Goal: Information Seeking & Learning: Learn about a topic

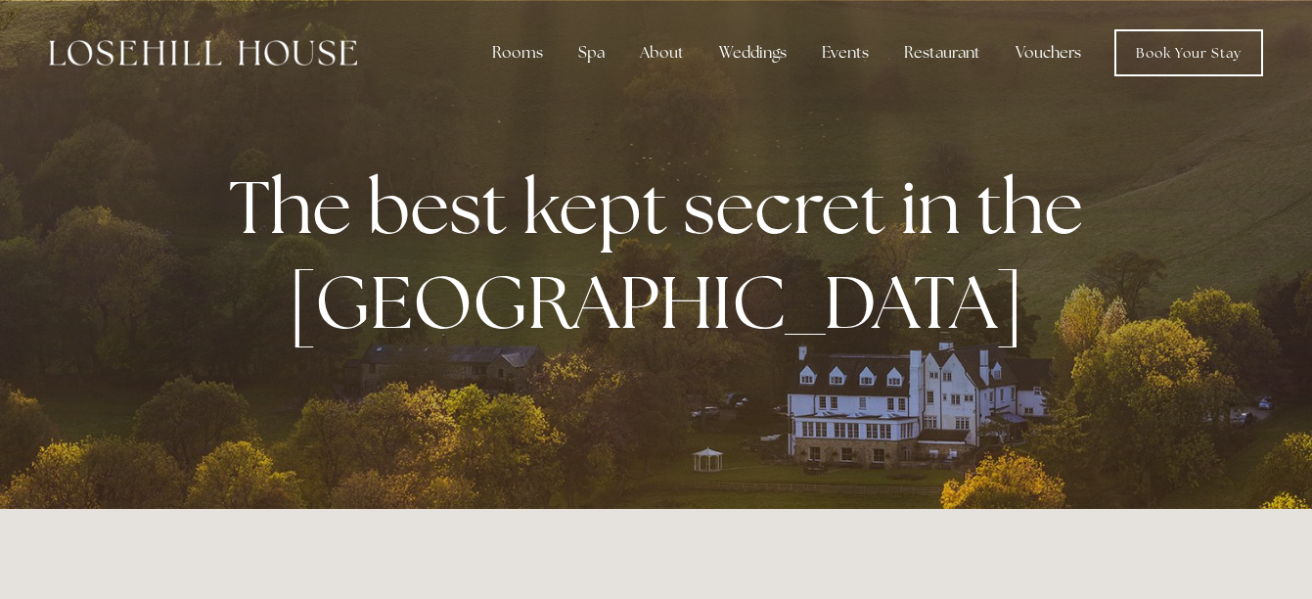
click at [1048, 48] on link "Vouchers" at bounding box center [1048, 52] width 97 height 39
click at [1052, 50] on link "Vouchers" at bounding box center [1048, 52] width 97 height 39
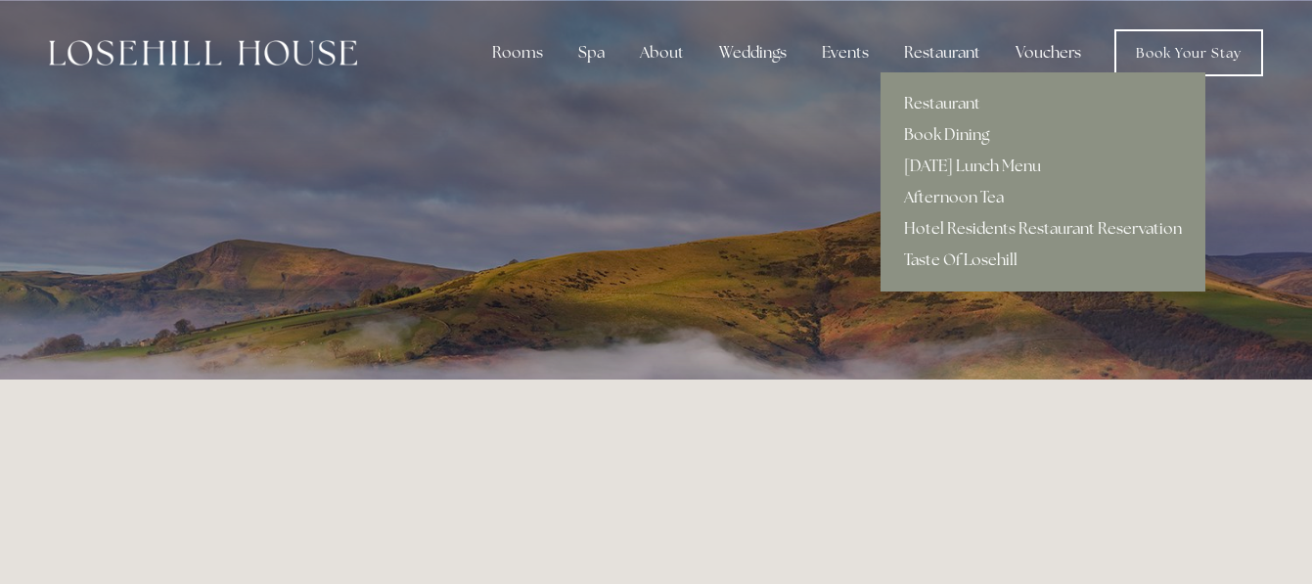
click at [929, 50] on div "Restaurant" at bounding box center [942, 52] width 108 height 39
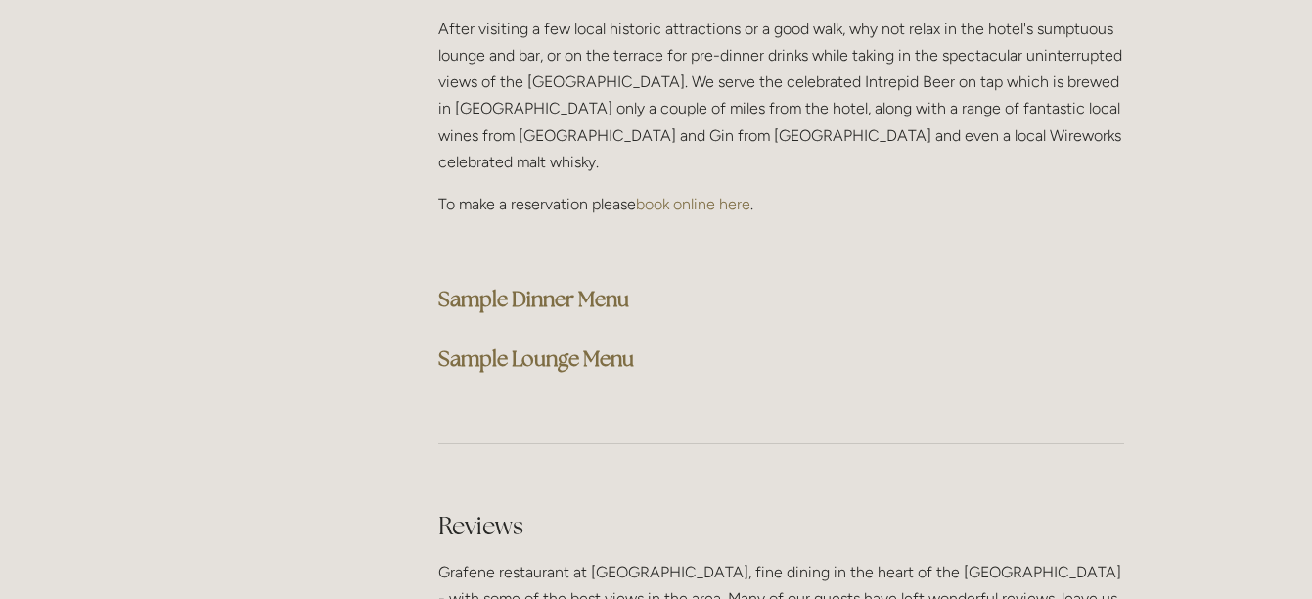
scroll to position [5097, 0]
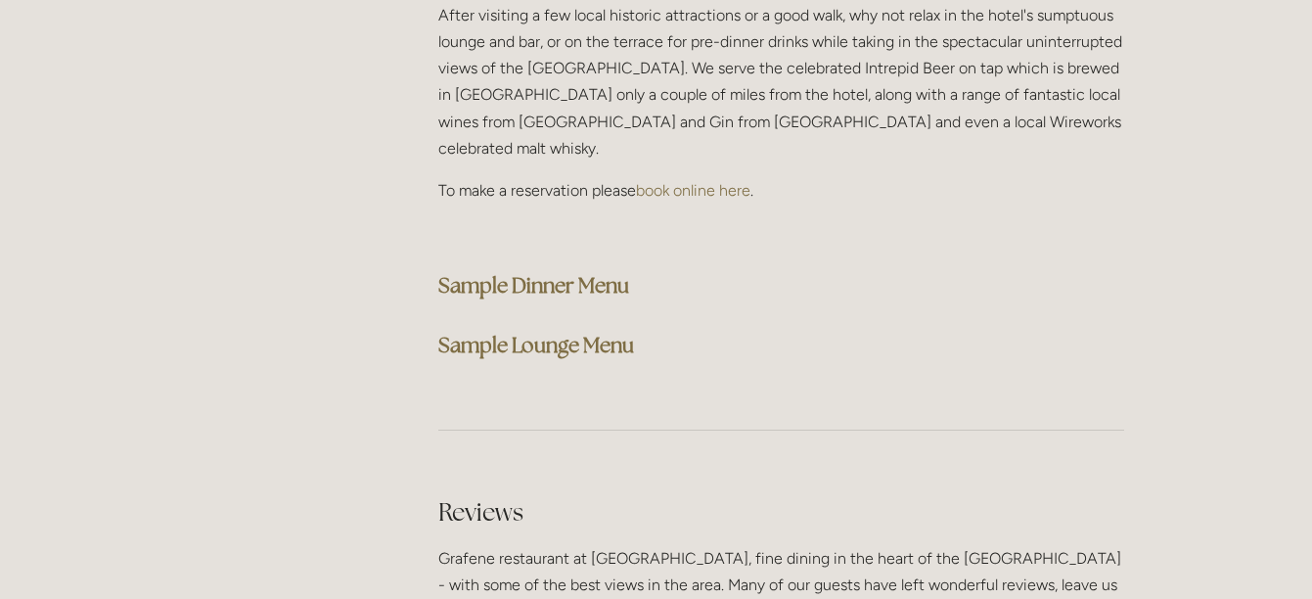
click at [544, 272] on strong "Sample Dinner Menu" at bounding box center [533, 285] width 191 height 26
click at [957, 175] on div "Lounge and Bar After visiting a few local historic attractions or a good walk, …" at bounding box center [781, 158] width 686 height 413
click at [543, 332] on strong "Sample Lounge Menu" at bounding box center [536, 345] width 196 height 26
click at [997, 266] on h3 "Sample Dinner Menu" at bounding box center [781, 285] width 686 height 39
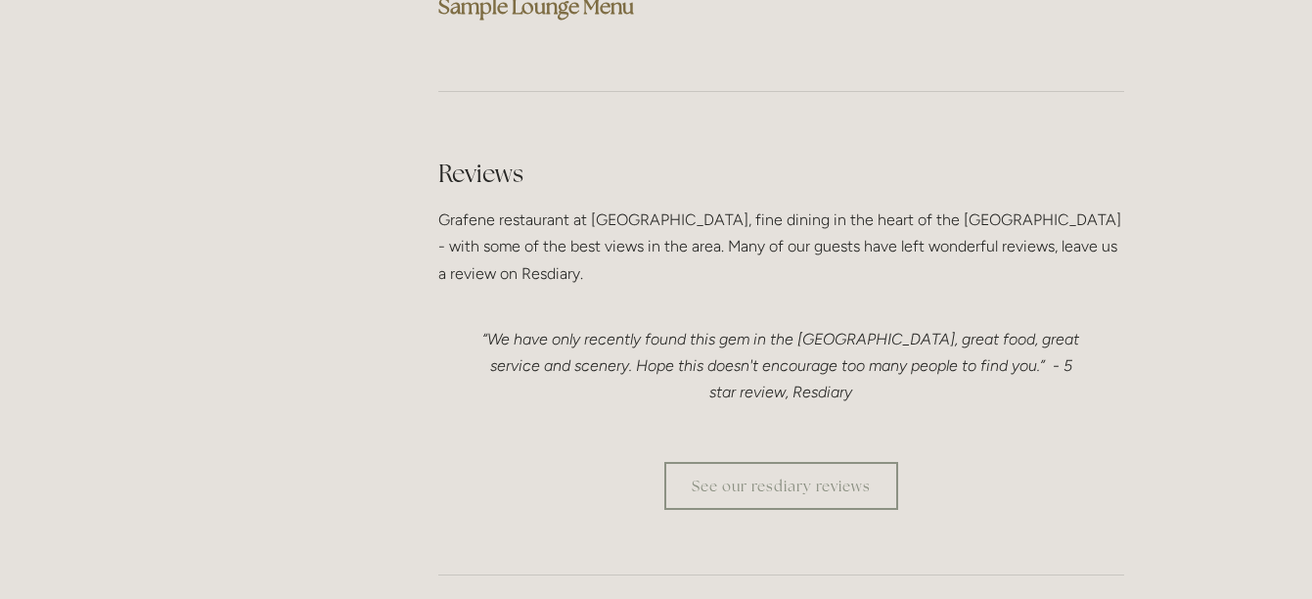
scroll to position [5448, 0]
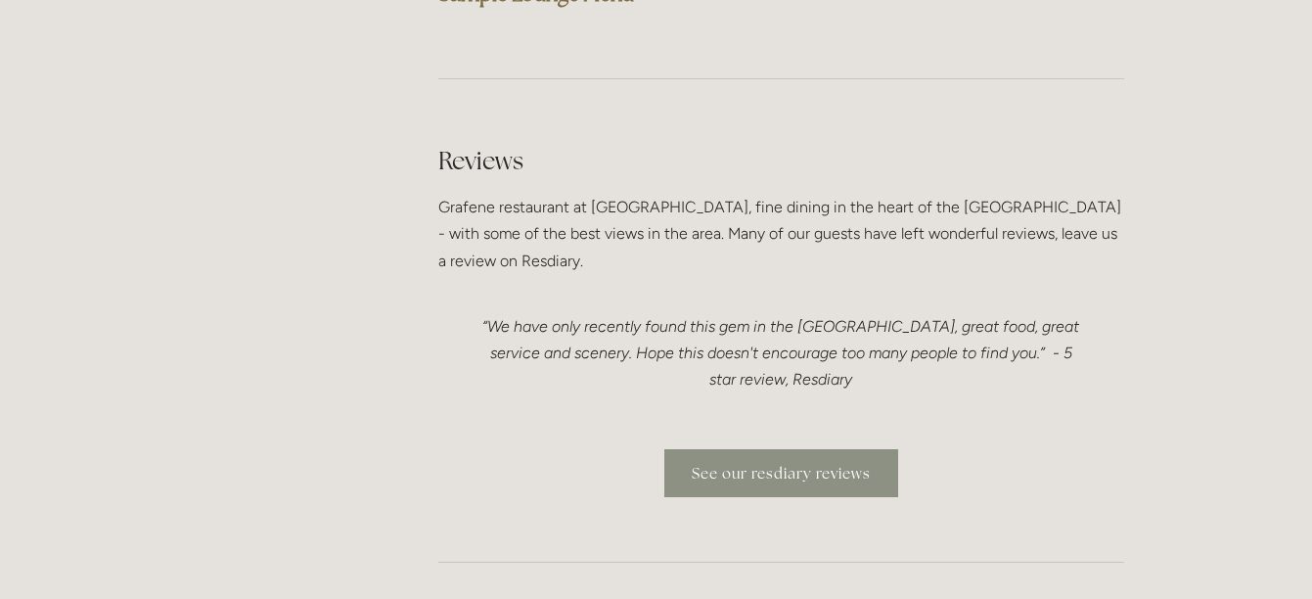
click at [784, 449] on link "See our resdiary reviews" at bounding box center [781, 473] width 234 height 48
